Goal: Transaction & Acquisition: Purchase product/service

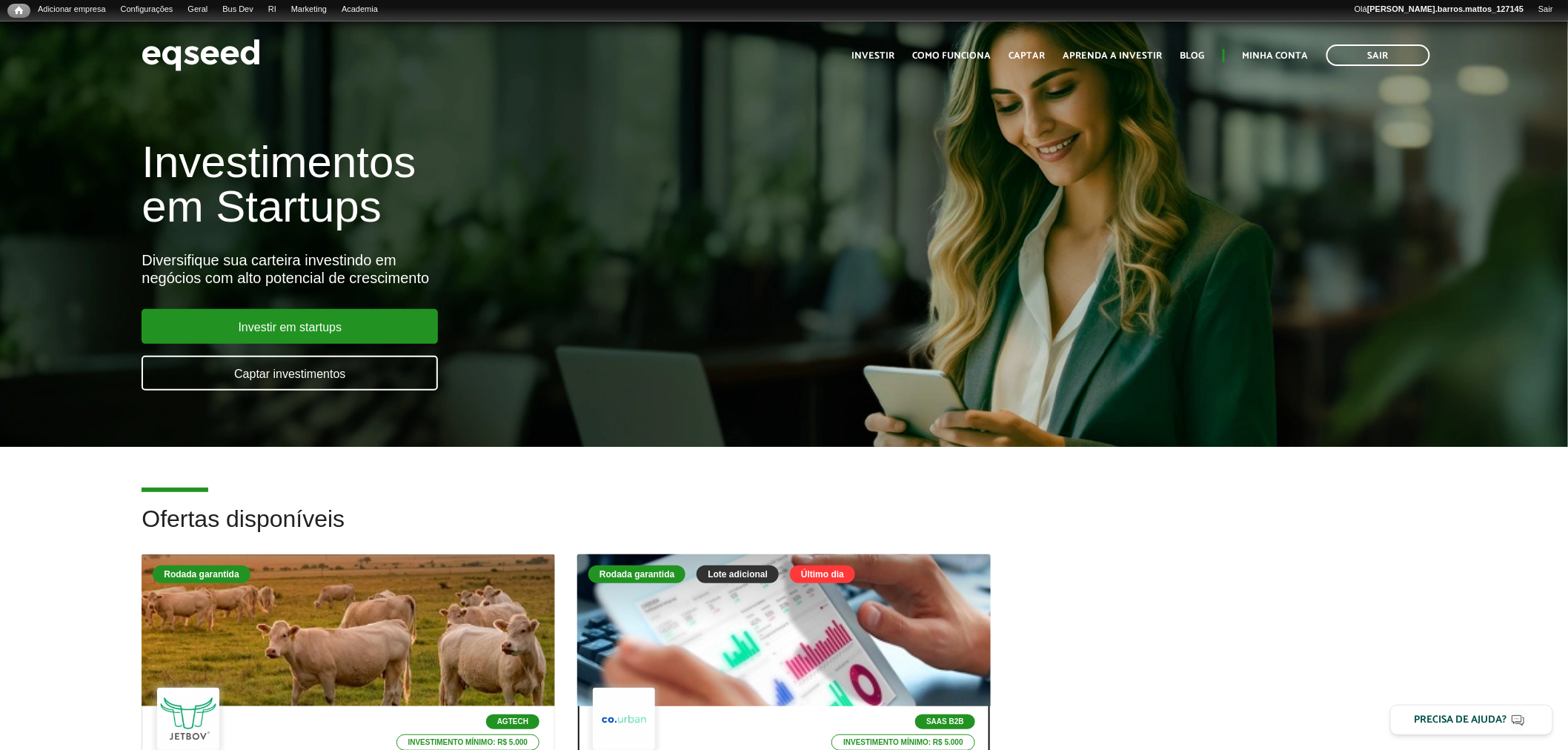
click at [690, 611] on div at bounding box center [783, 630] width 496 height 182
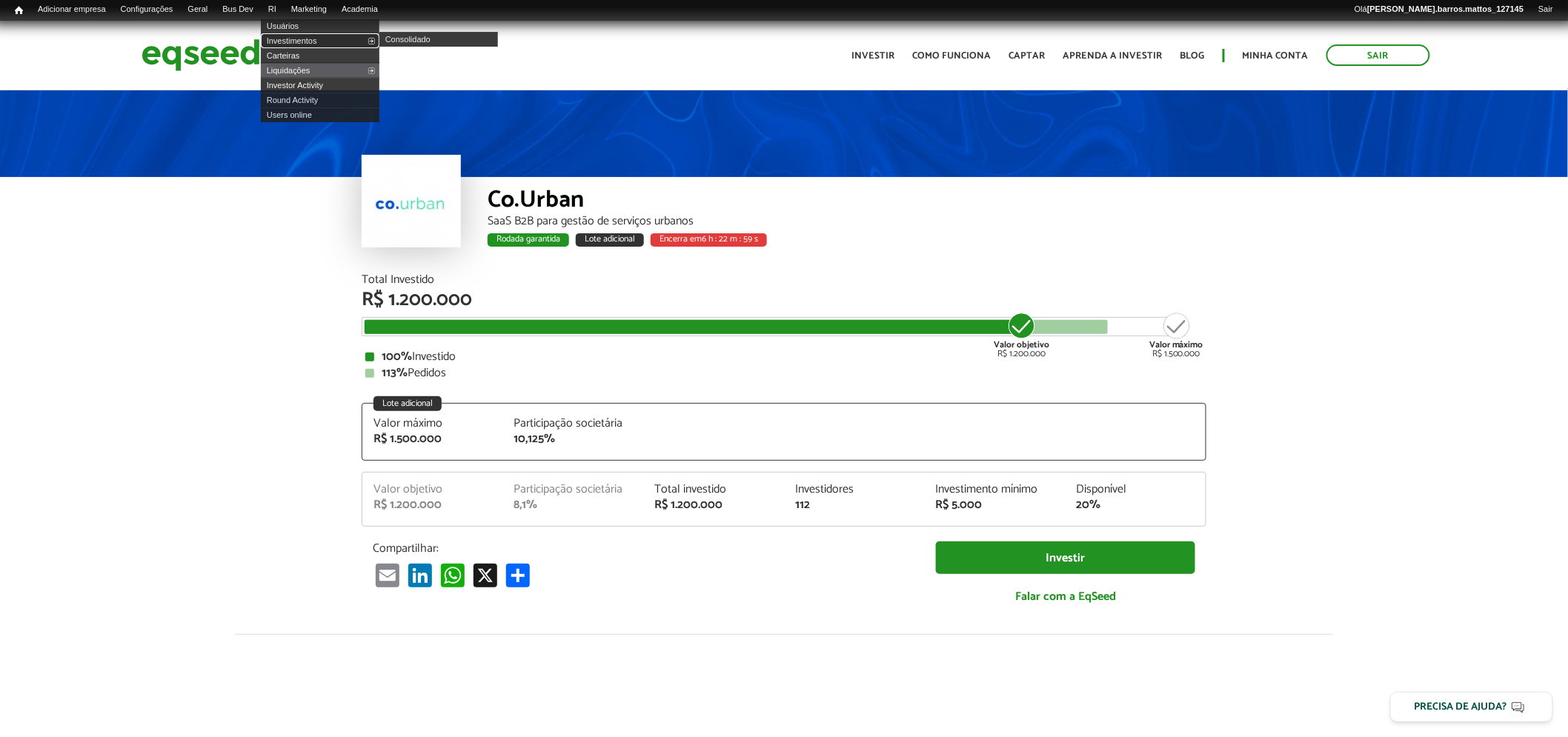
click at [291, 39] on link "Investimentos" at bounding box center [320, 41] width 119 height 15
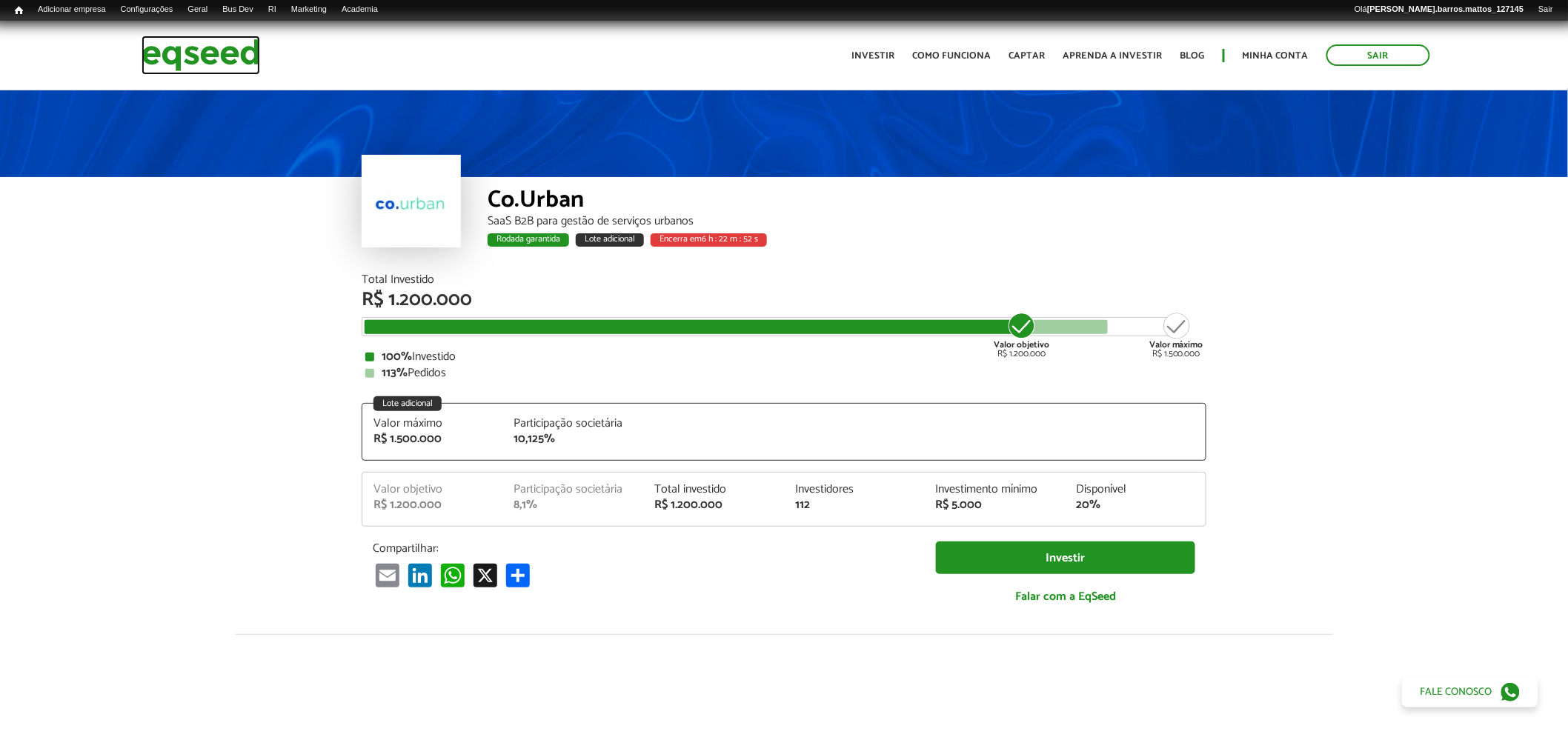
click at [242, 50] on img at bounding box center [201, 55] width 119 height 39
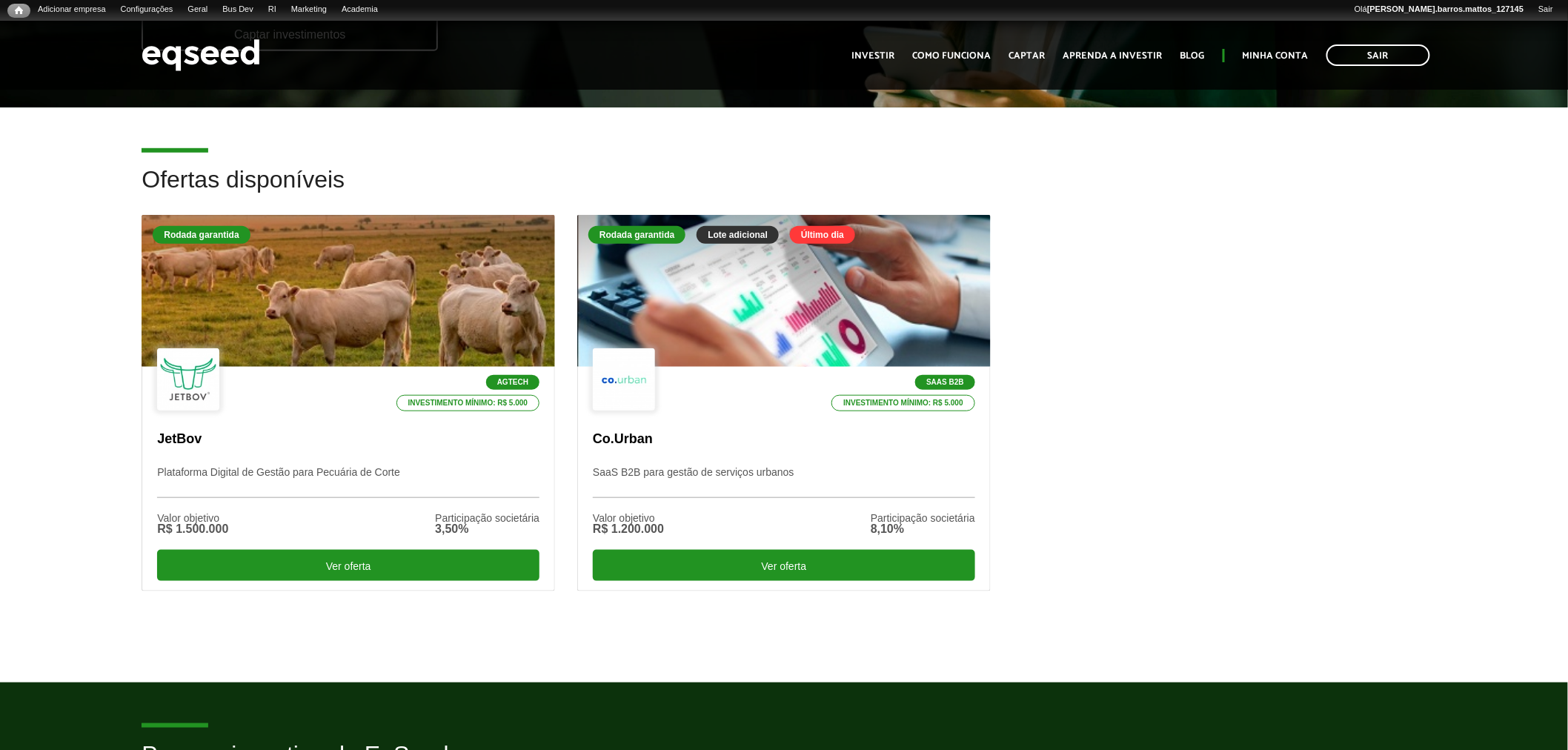
scroll to position [529, 0]
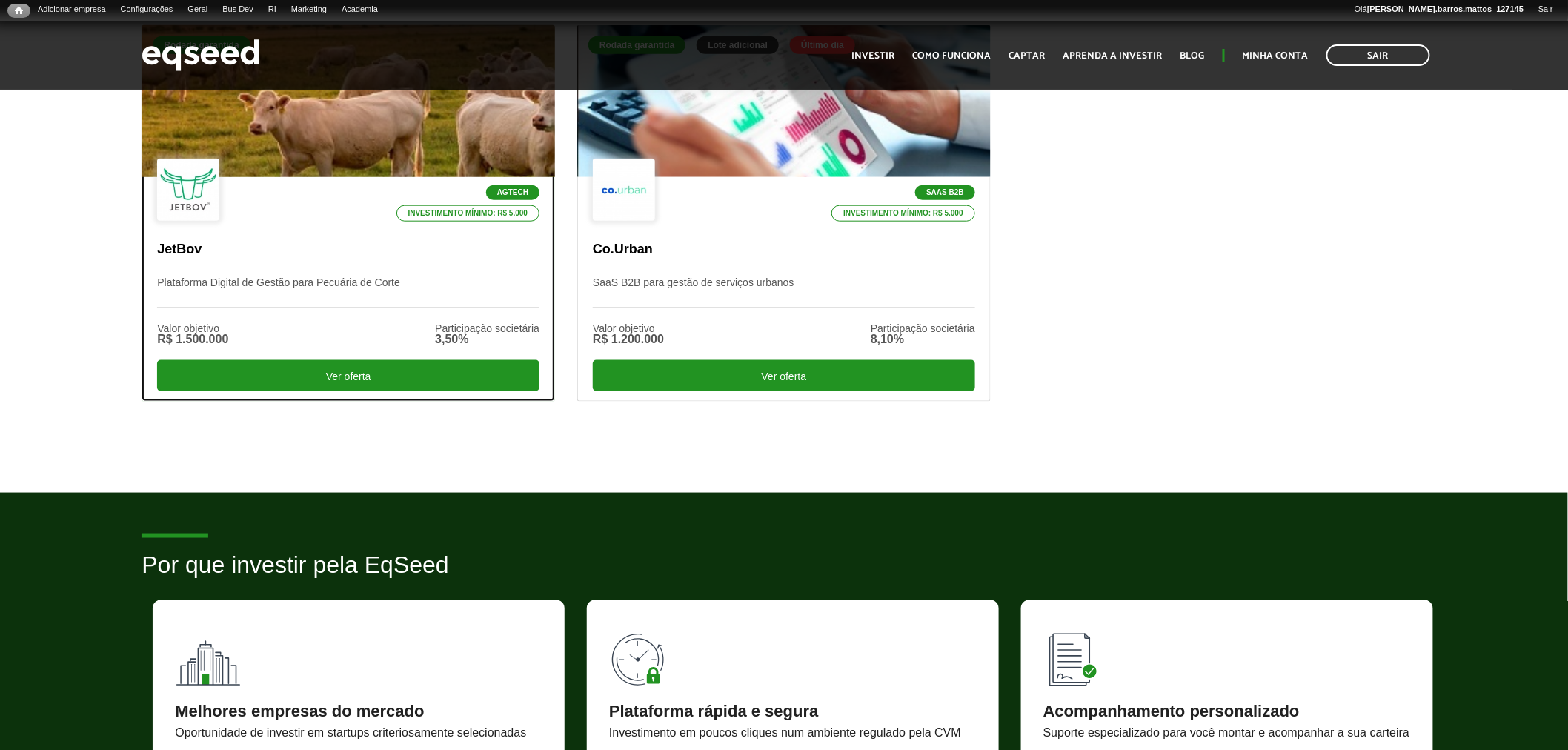
click at [352, 267] on div "Agtech Investimento mínimo: R$ 5.000 JetBov Plataforma Digital de Gestão para P…" at bounding box center [349, 289] width 412 height 224
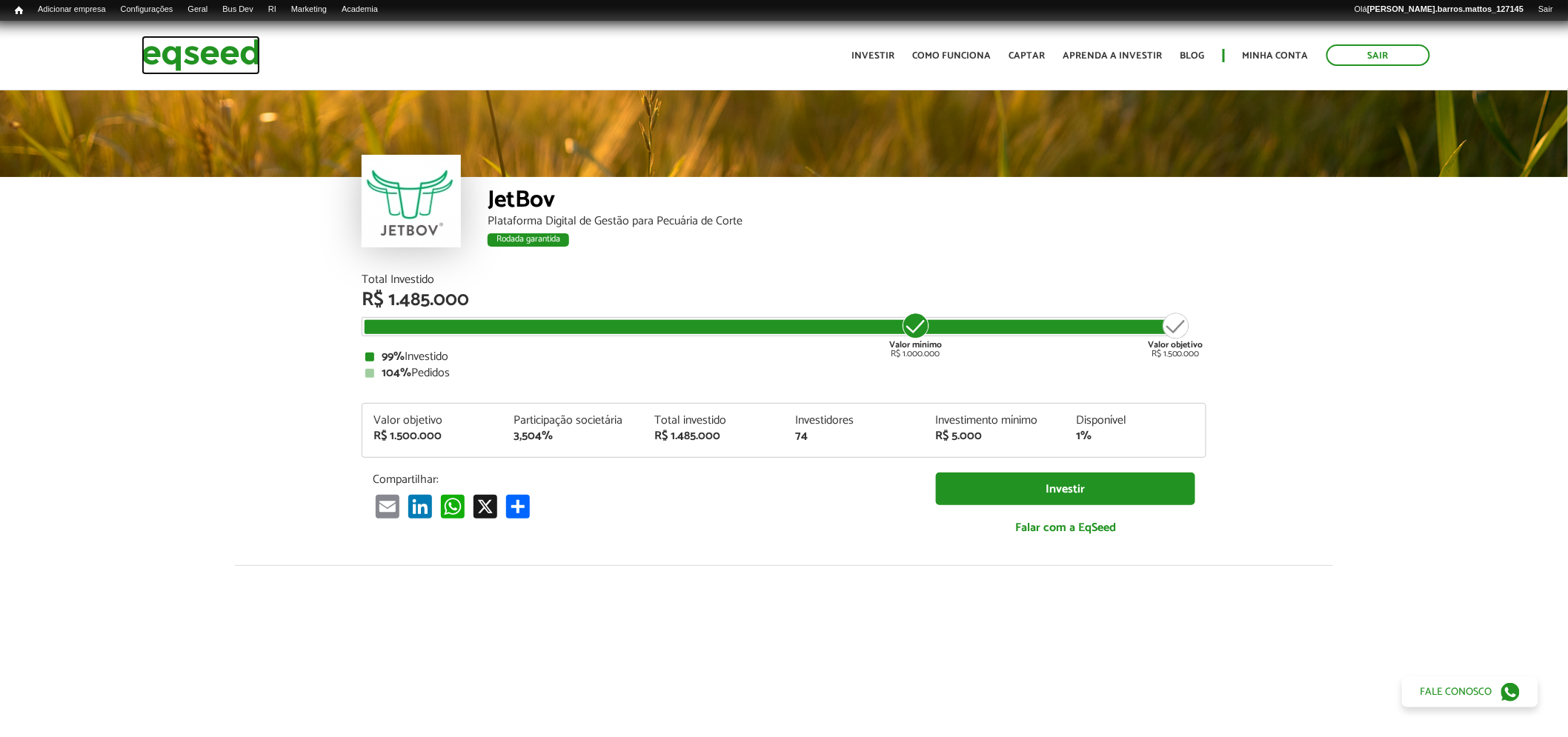
click at [173, 70] on img at bounding box center [201, 55] width 119 height 39
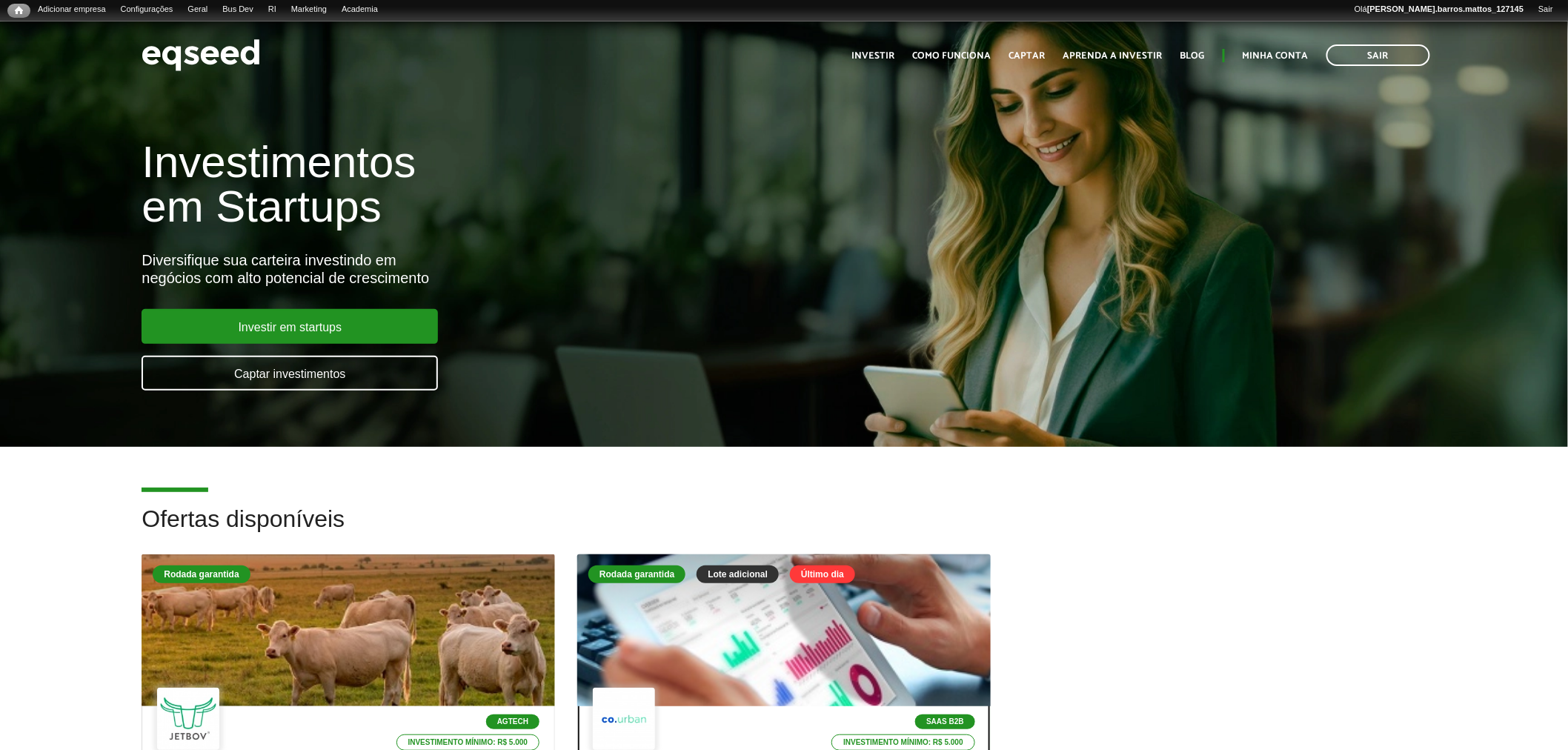
click at [757, 606] on div at bounding box center [783, 630] width 496 height 182
